Goal: Information Seeking & Learning: Learn about a topic

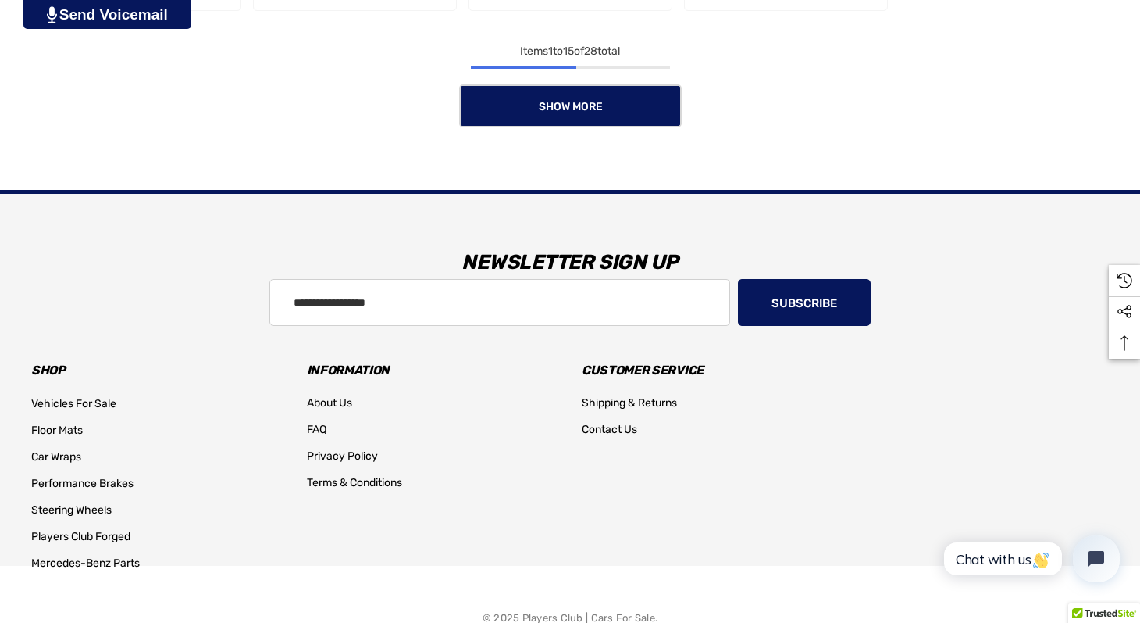
scroll to position [1618, 0]
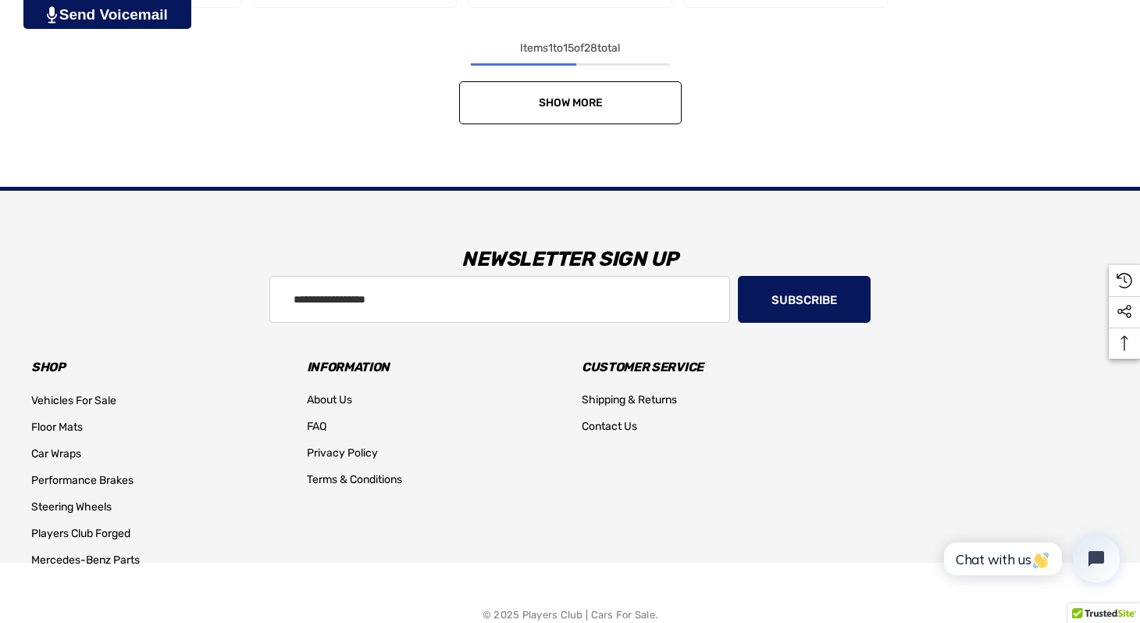
click at [621, 110] on link "Show More" at bounding box center [570, 102] width 223 height 43
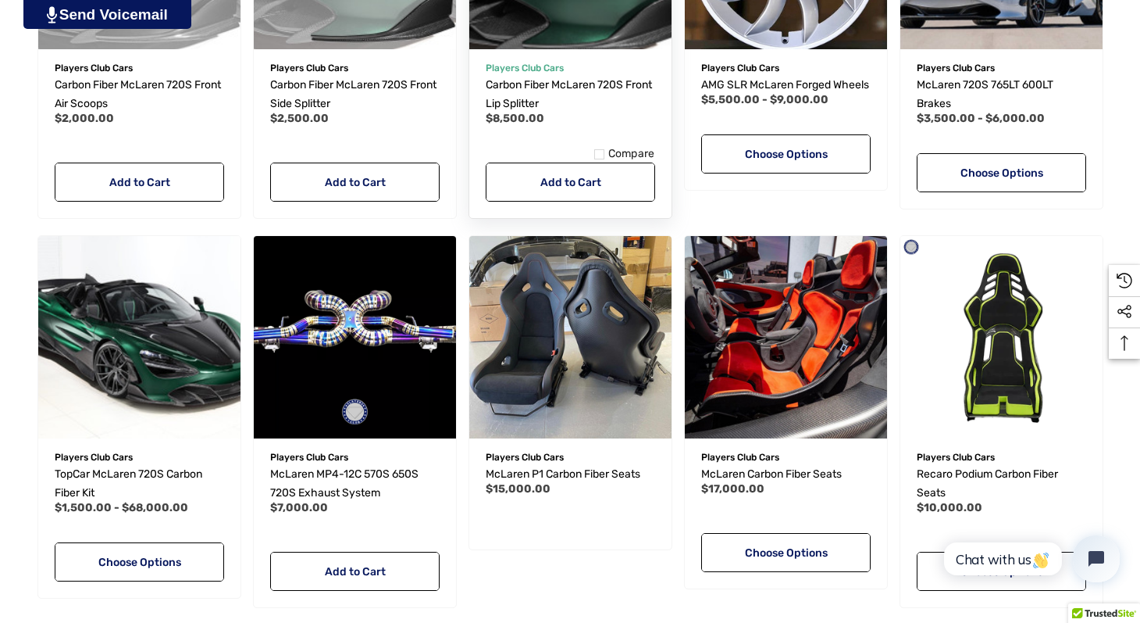
scroll to position [1801, 0]
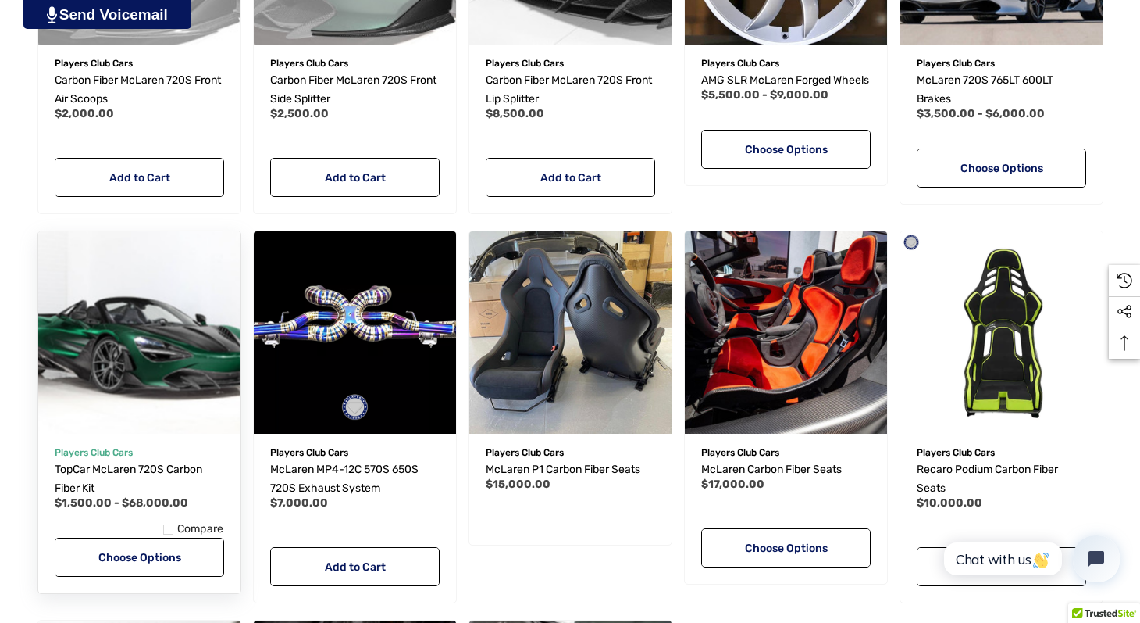
click at [193, 357] on img "TopCar McLaren 720S Carbon Fiber Kit,Price range from $1,500.00 to $68,000.00\a" at bounding box center [139, 332] width 223 height 223
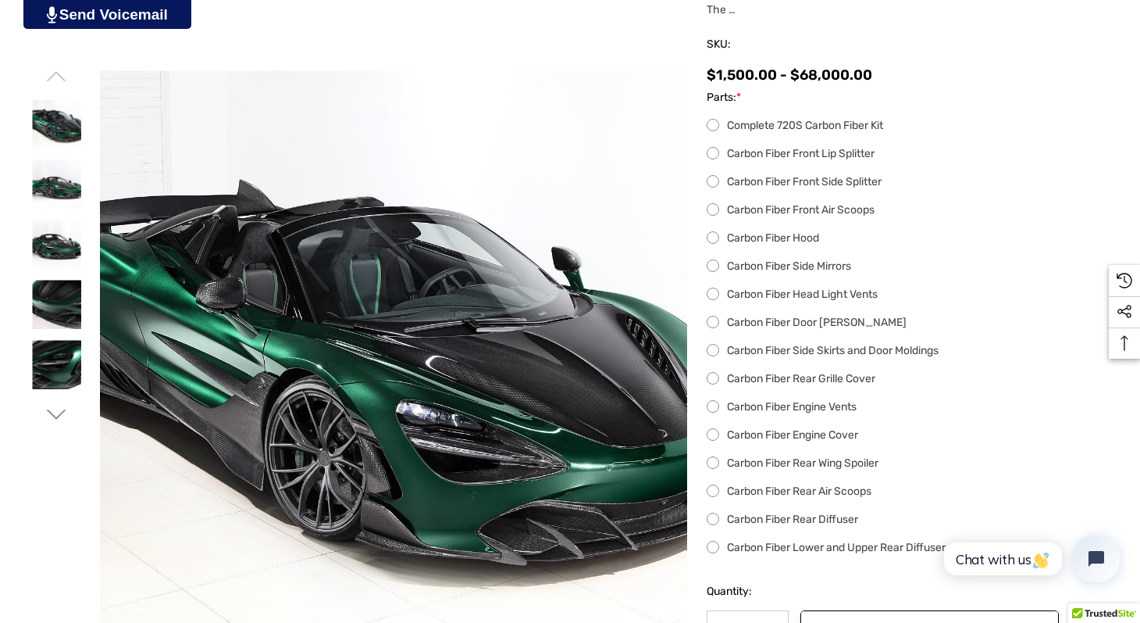
click at [379, 391] on img at bounding box center [600, 403] width 1000 height 666
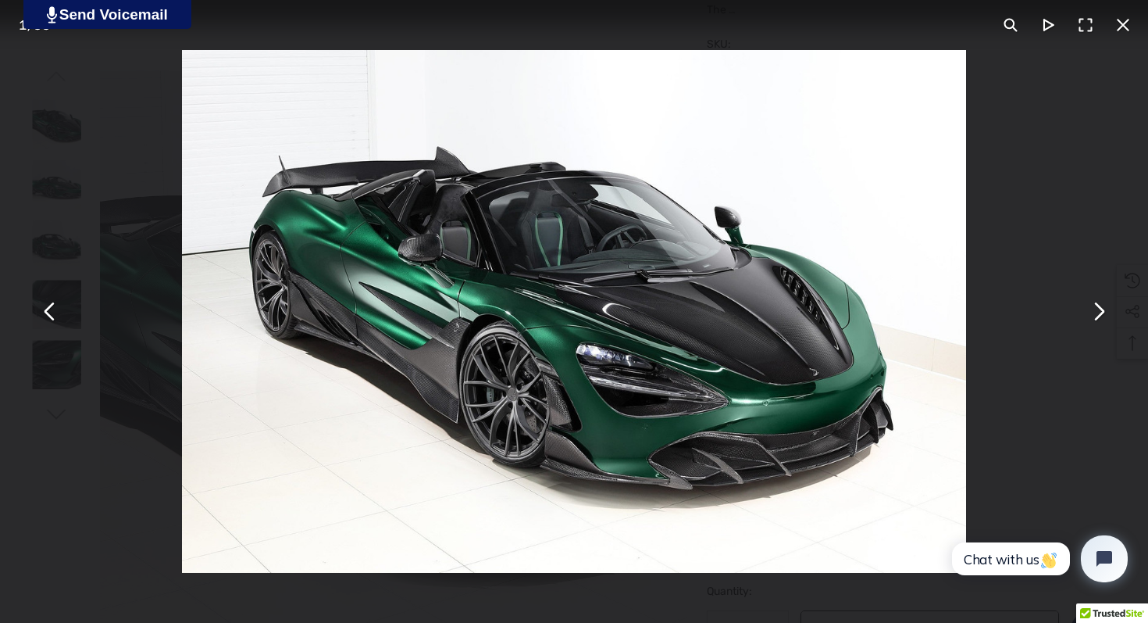
click at [1103, 309] on button "You can close this modal content with the ESC key" at bounding box center [1098, 311] width 37 height 37
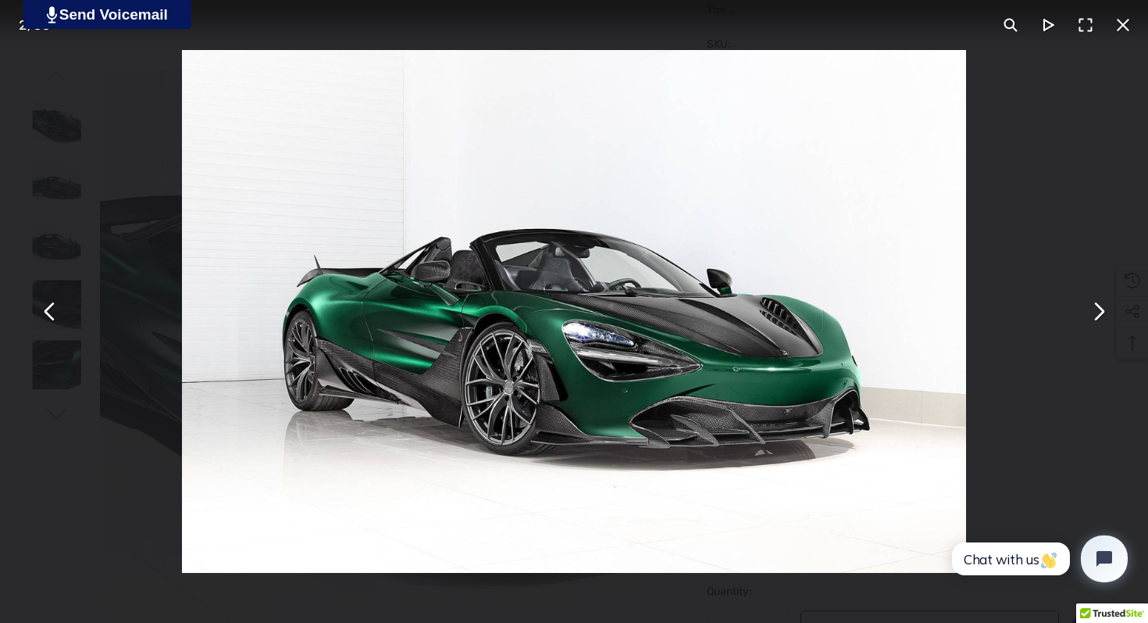
click at [1098, 318] on button "You can close this modal content with the ESC key" at bounding box center [1098, 311] width 37 height 37
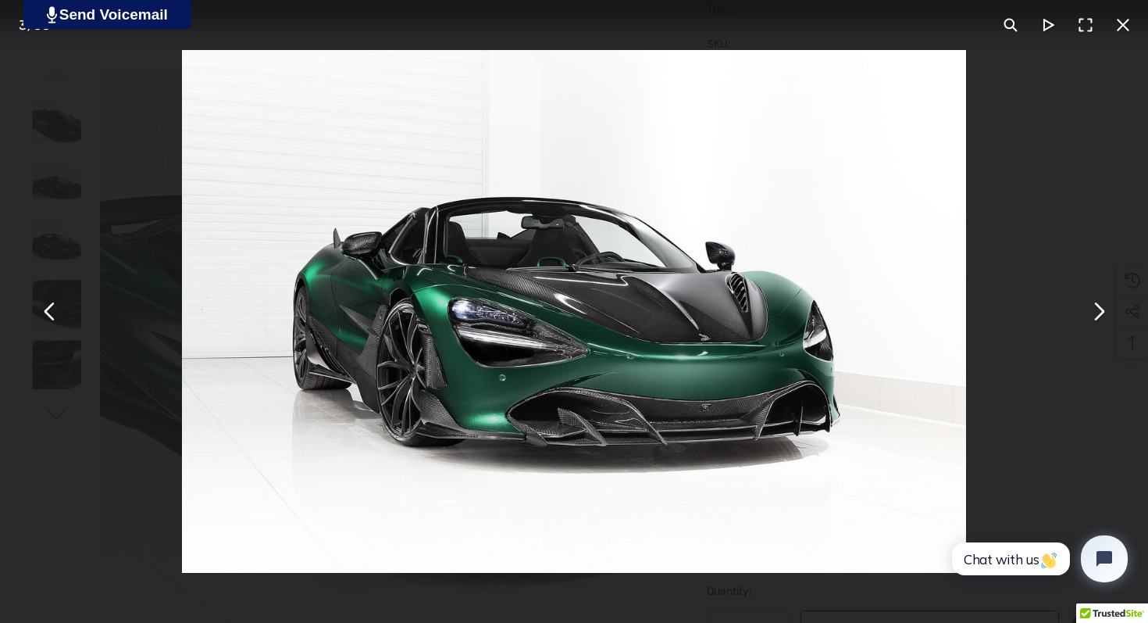
click at [1098, 318] on button "You can close this modal content with the ESC key" at bounding box center [1098, 311] width 37 height 37
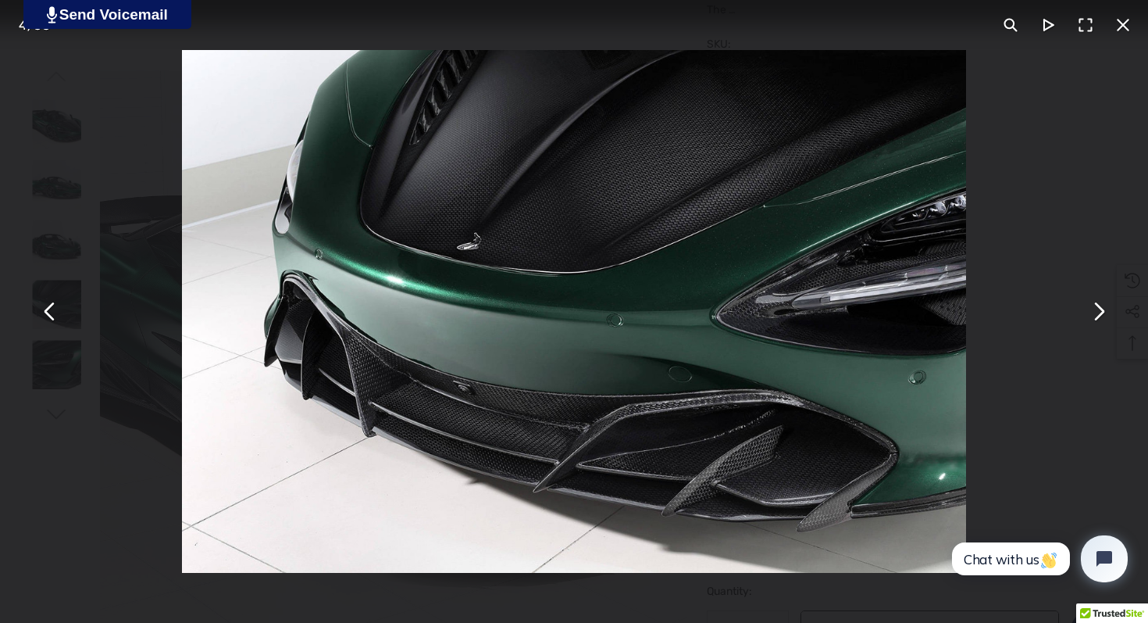
click at [1098, 318] on button "You can close this modal content with the ESC key" at bounding box center [1098, 311] width 37 height 37
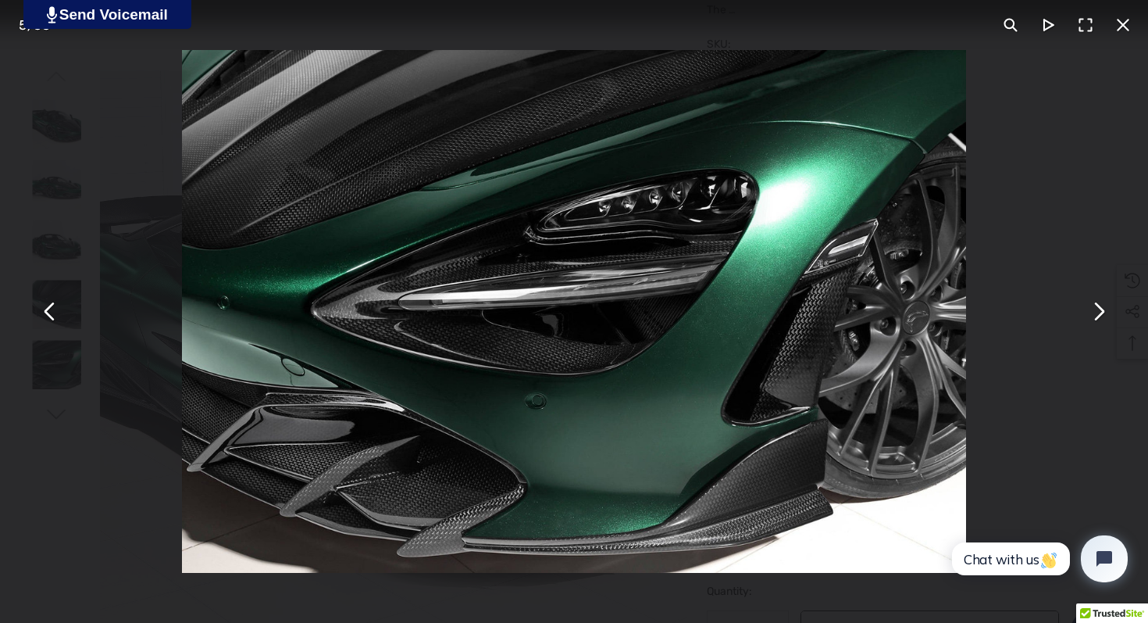
click at [1098, 318] on button "You can close this modal content with the ESC key" at bounding box center [1098, 311] width 37 height 37
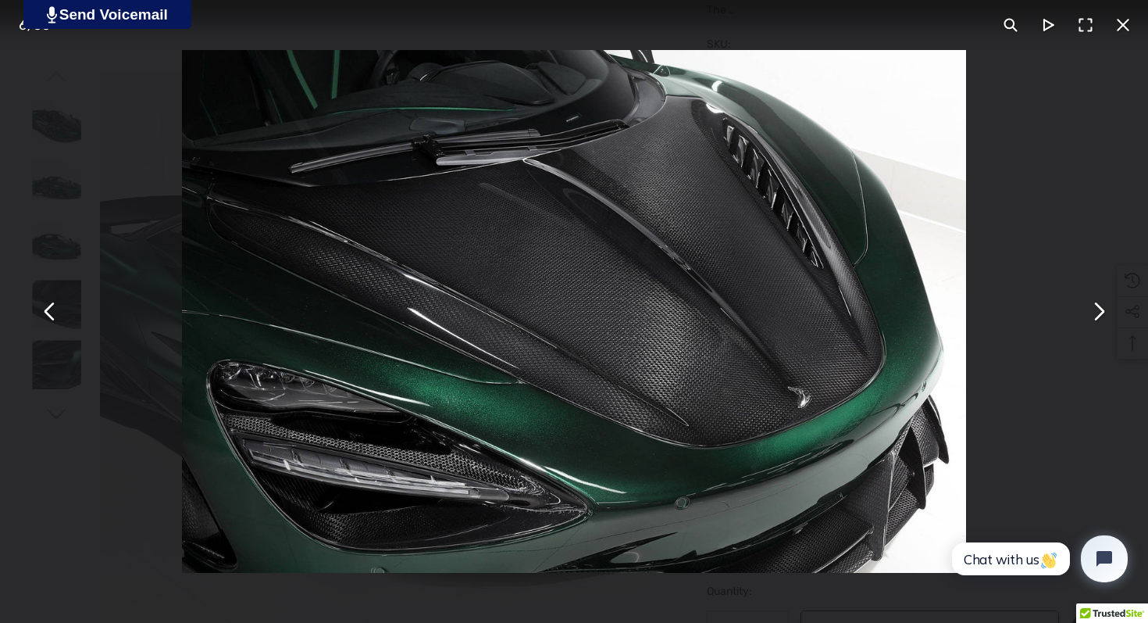
click at [1098, 318] on button "You can close this modal content with the ESC key" at bounding box center [1098, 311] width 37 height 37
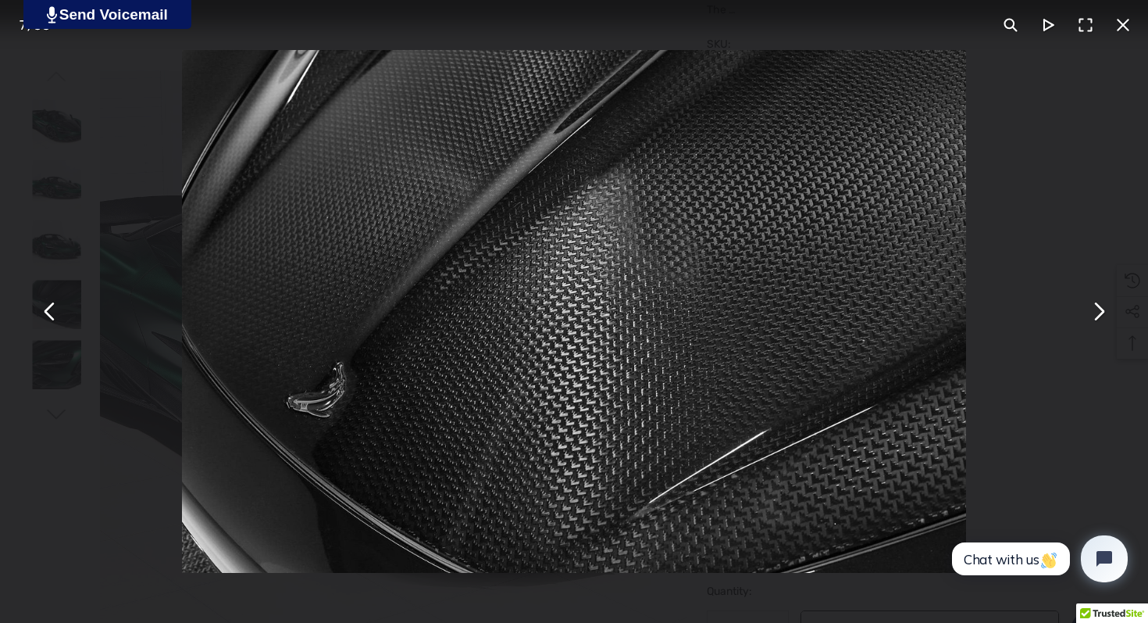
click at [1098, 318] on button "You can close this modal content with the ESC key" at bounding box center [1098, 311] width 37 height 37
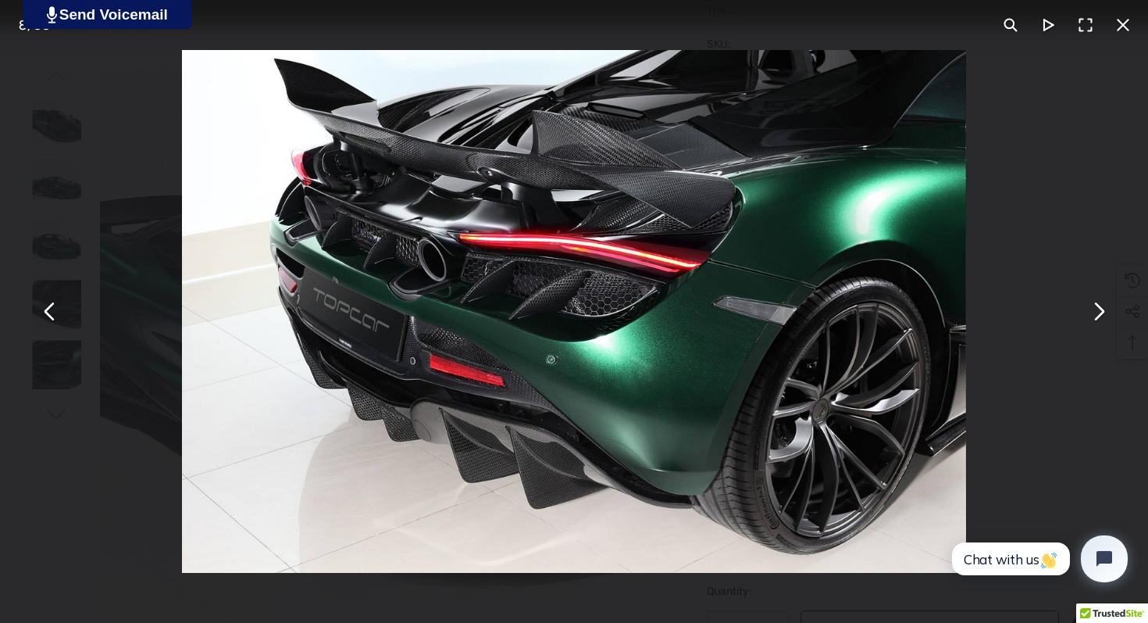
click at [1098, 318] on button "You can close this modal content with the ESC key" at bounding box center [1098, 311] width 37 height 37
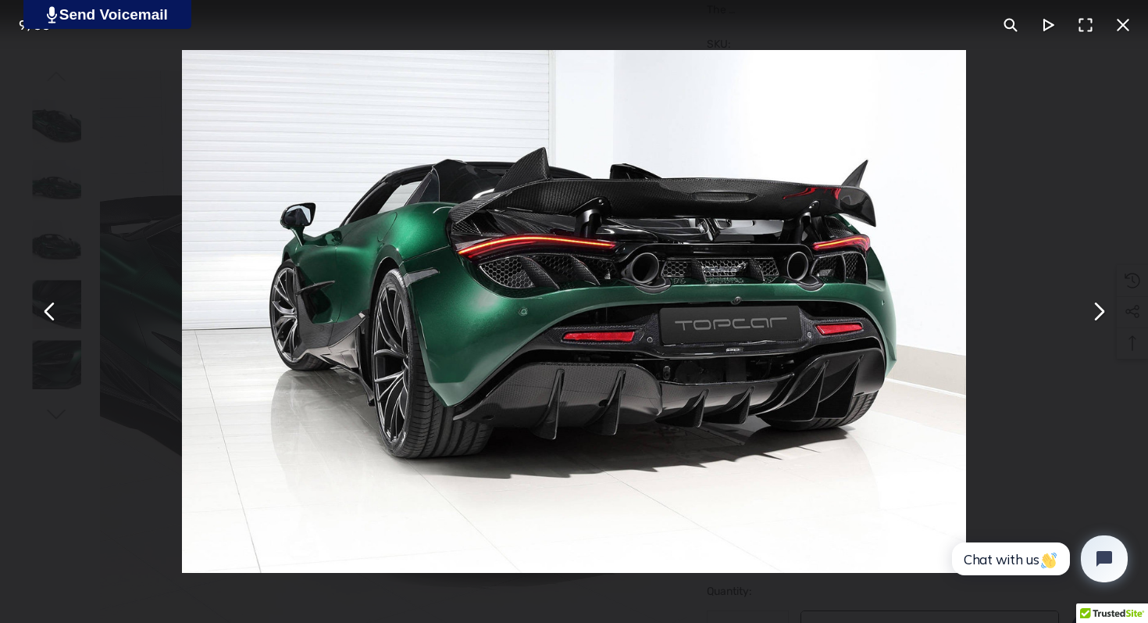
click at [1105, 318] on button "You can close this modal content with the ESC key" at bounding box center [1098, 311] width 37 height 37
